Goal: Information Seeking & Learning: Learn about a topic

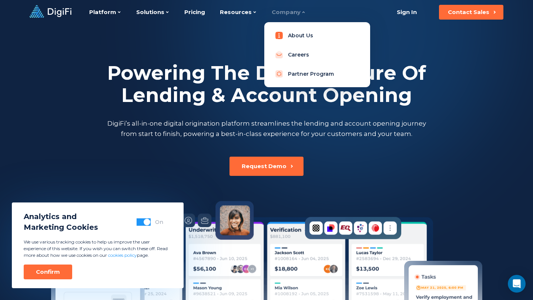
click at [297, 33] on link "About Us" at bounding box center [317, 35] width 94 height 15
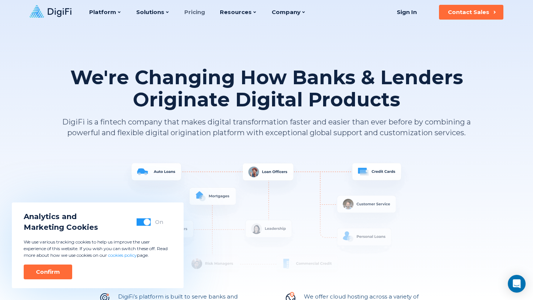
click at [194, 12] on link "Pricing" at bounding box center [194, 12] width 21 height 24
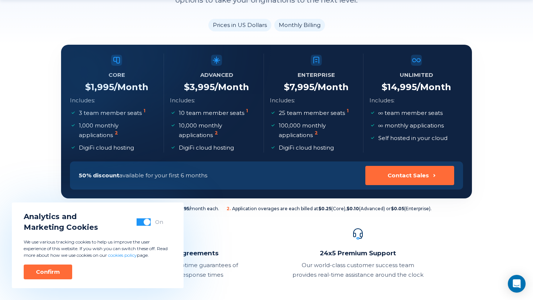
scroll to position [112, 0]
